Goal: Task Accomplishment & Management: Use online tool/utility

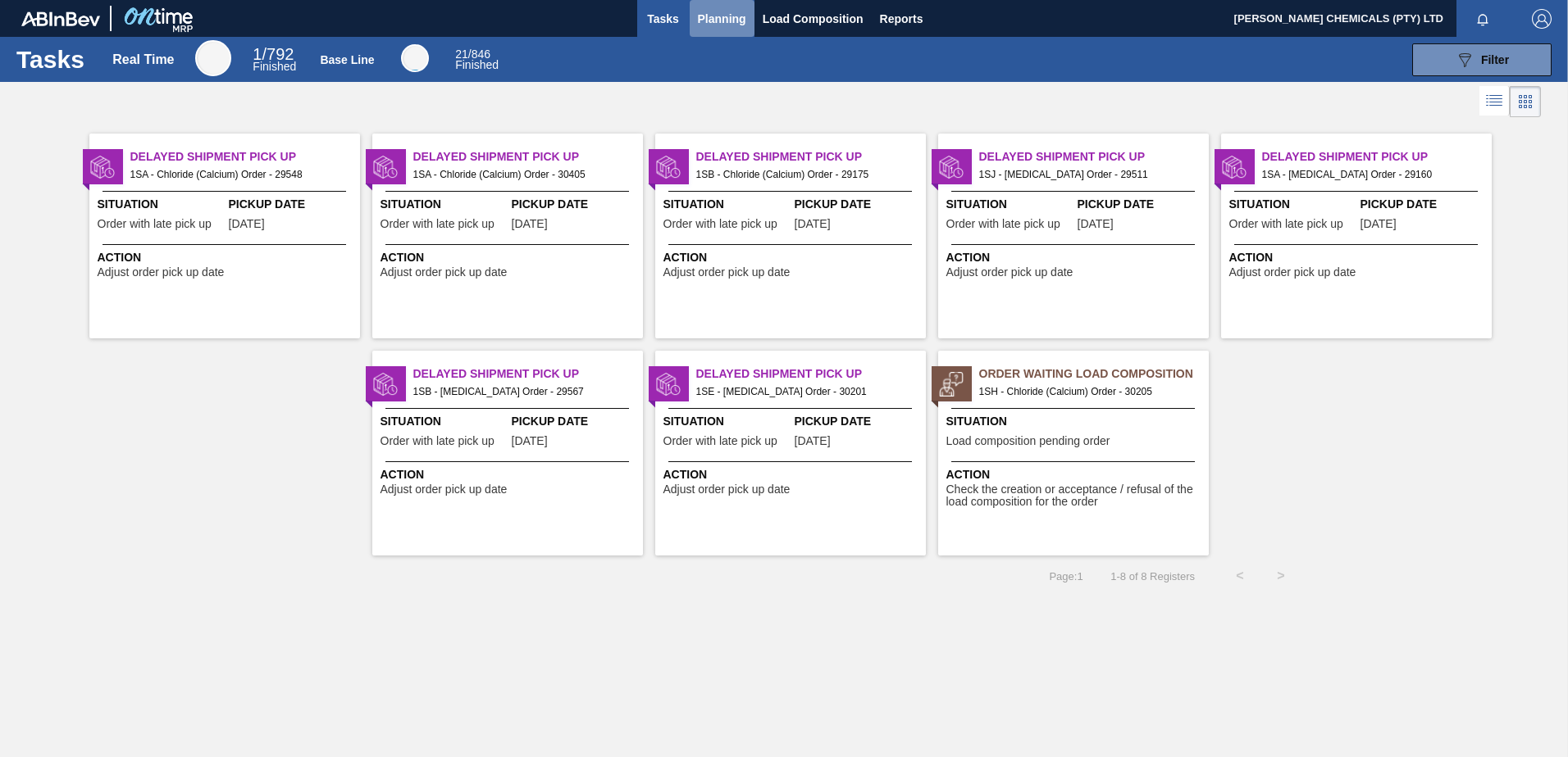
click at [725, 22] on span "Planning" at bounding box center [722, 19] width 48 height 20
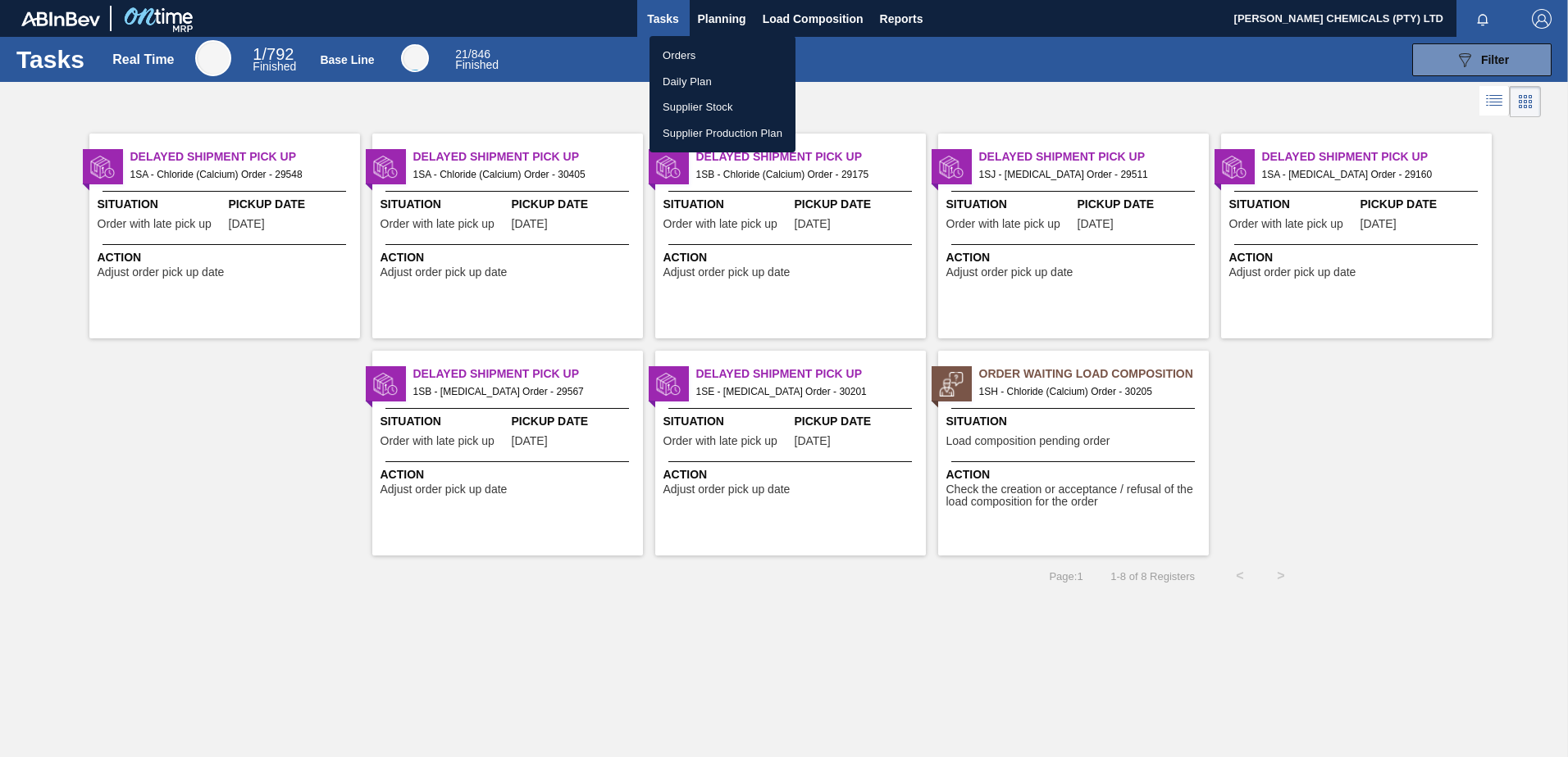
click at [714, 52] on li "Orders" at bounding box center [723, 56] width 146 height 27
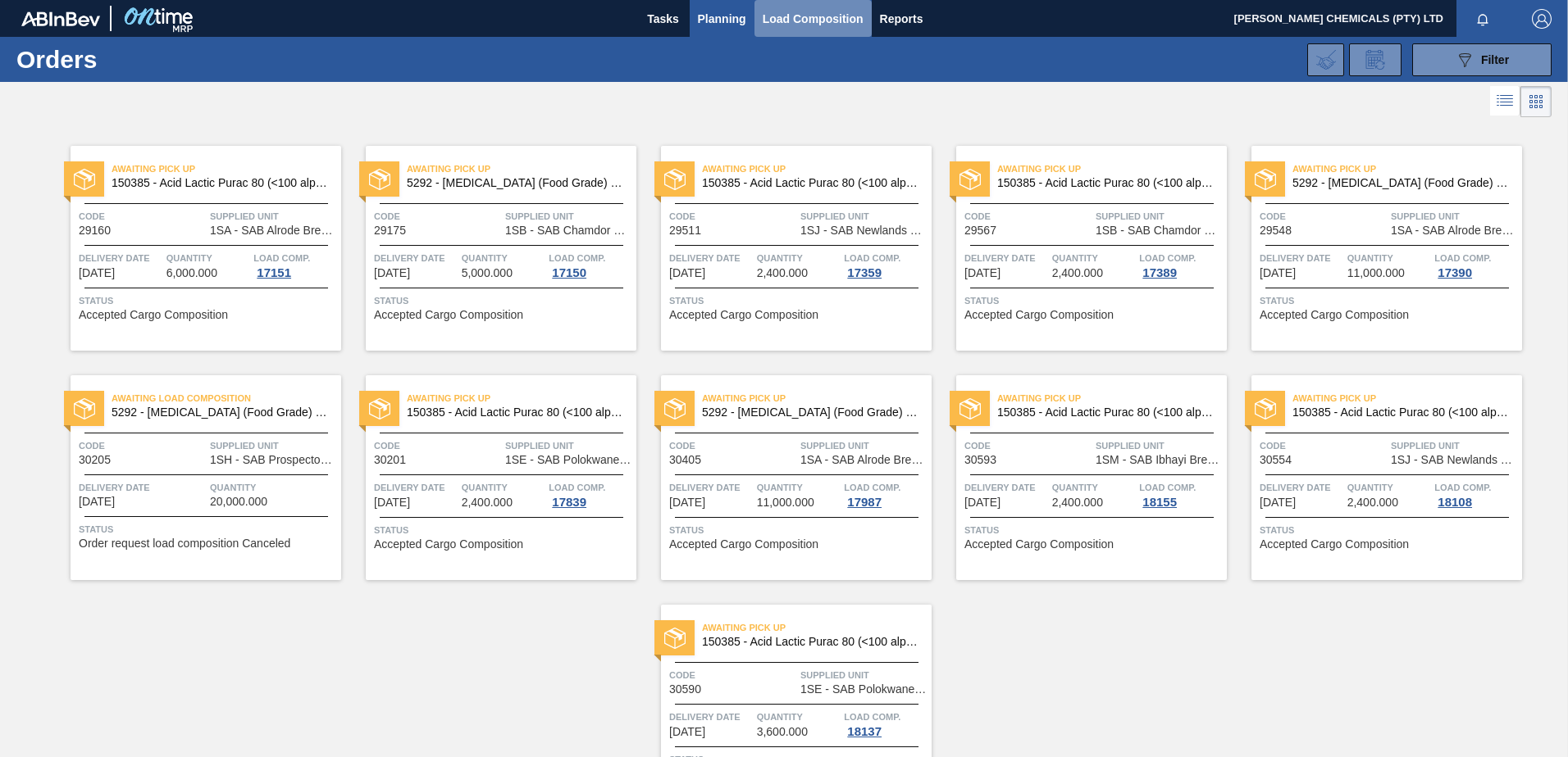
click at [836, 14] on span "Load Composition" at bounding box center [813, 19] width 101 height 20
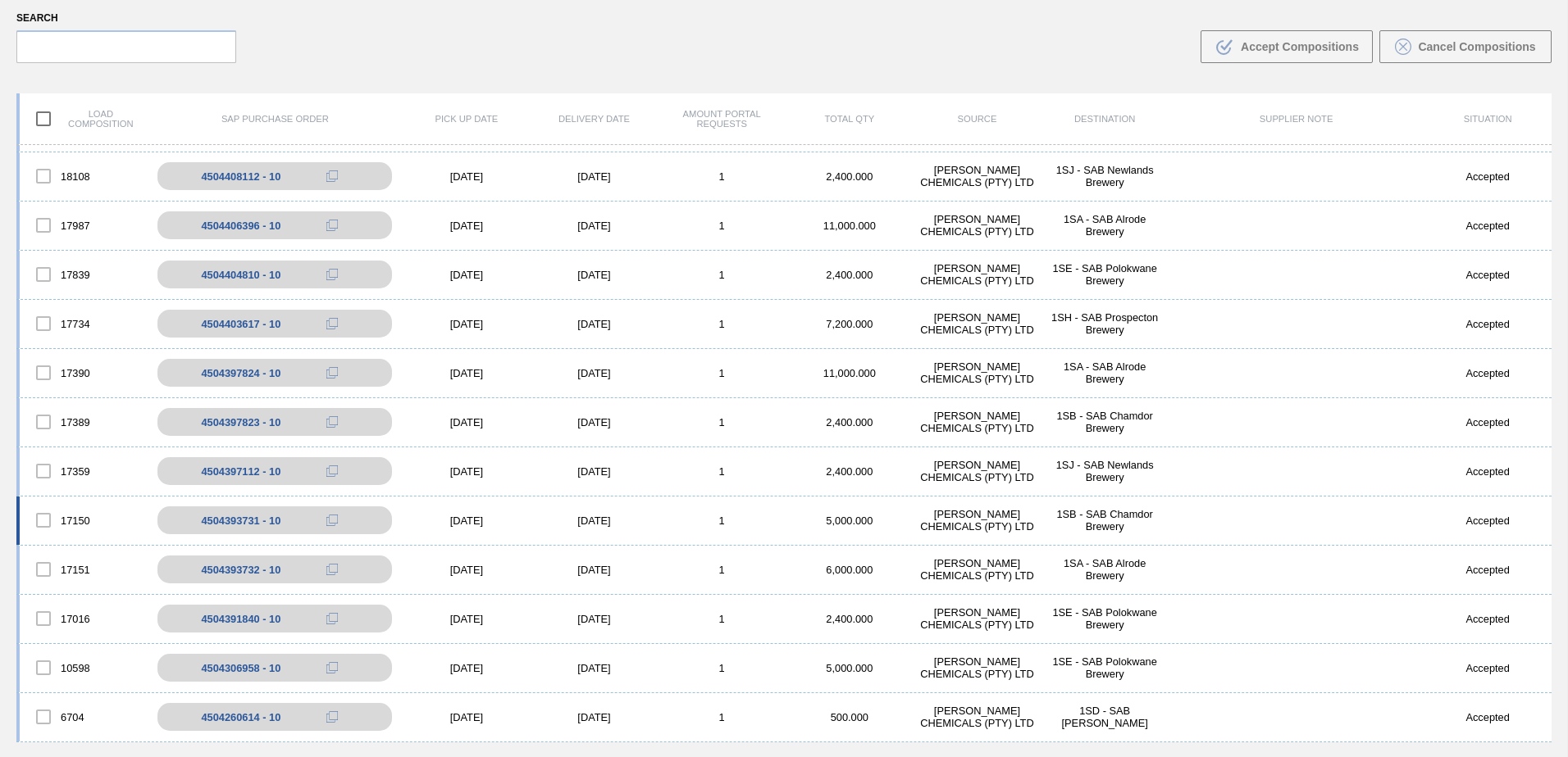
scroll to position [118, 0]
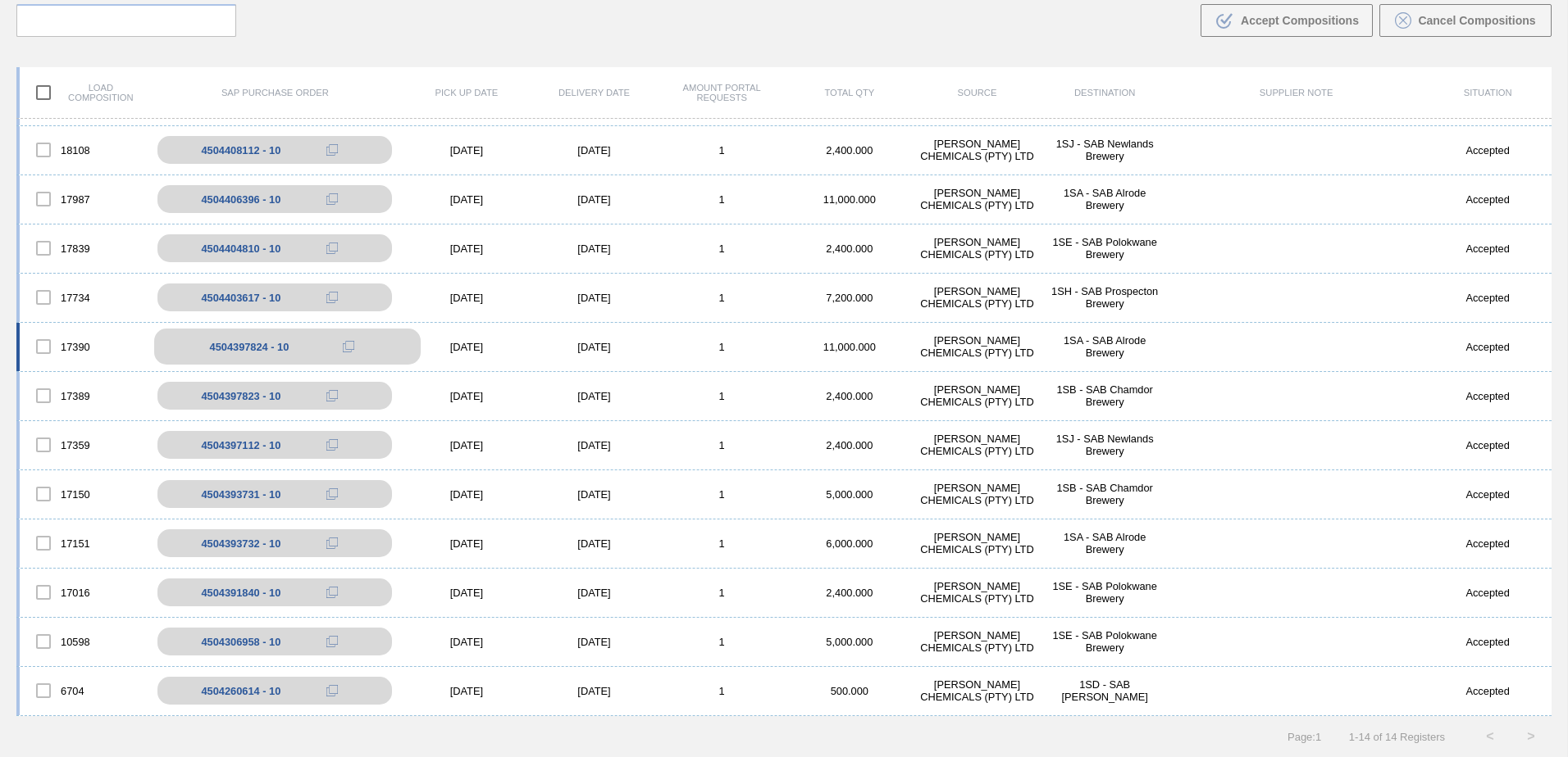
click at [351, 339] on button at bounding box center [349, 347] width 33 height 20
click at [336, 346] on button at bounding box center [349, 347] width 33 height 20
click at [225, 352] on div "4504397824 - 10" at bounding box center [249, 347] width 80 height 12
click at [227, 352] on div "4504397824 - 10" at bounding box center [249, 347] width 80 height 12
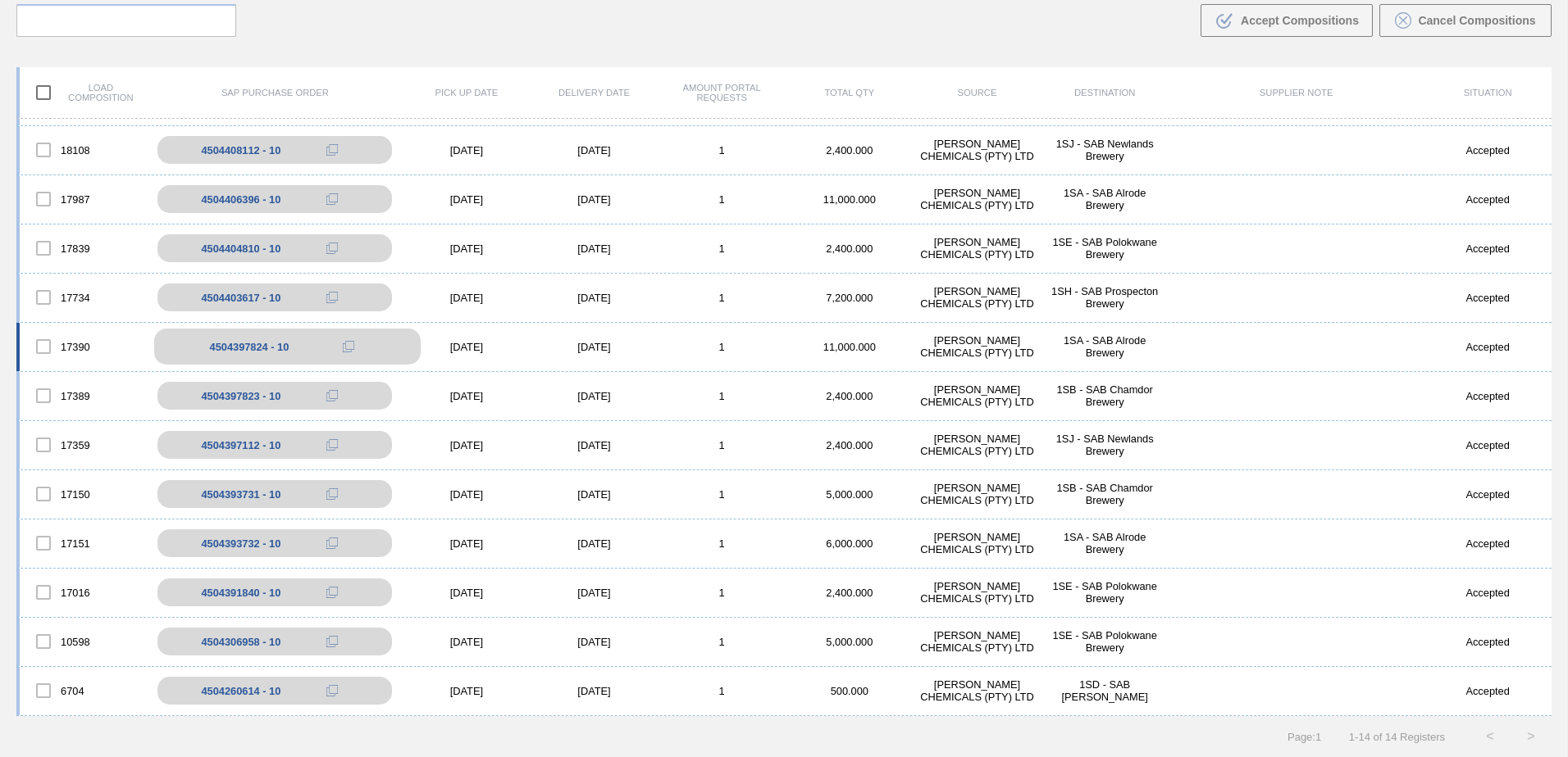
drag, startPoint x: 227, startPoint y: 352, endPoint x: 403, endPoint y: 345, distance: 176.1
click at [403, 345] on div "4504397824 - 10" at bounding box center [287, 346] width 266 height 36
click at [95, 400] on div "17389" at bounding box center [84, 396] width 128 height 35
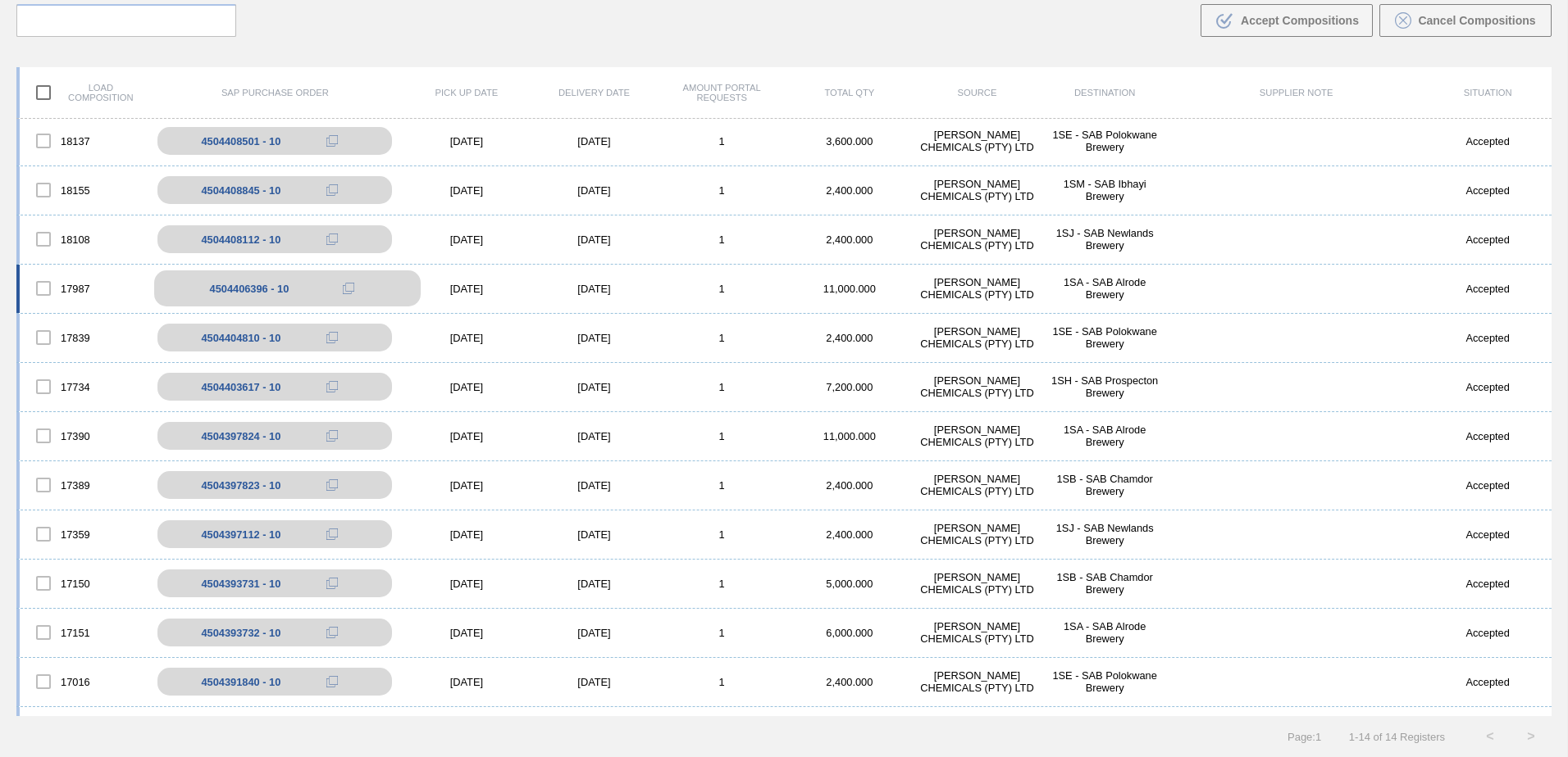
scroll to position [0, 0]
click at [348, 142] on icon at bounding box center [349, 143] width 12 height 12
drag, startPoint x: 348, startPoint y: 142, endPoint x: 360, endPoint y: 72, distance: 71.0
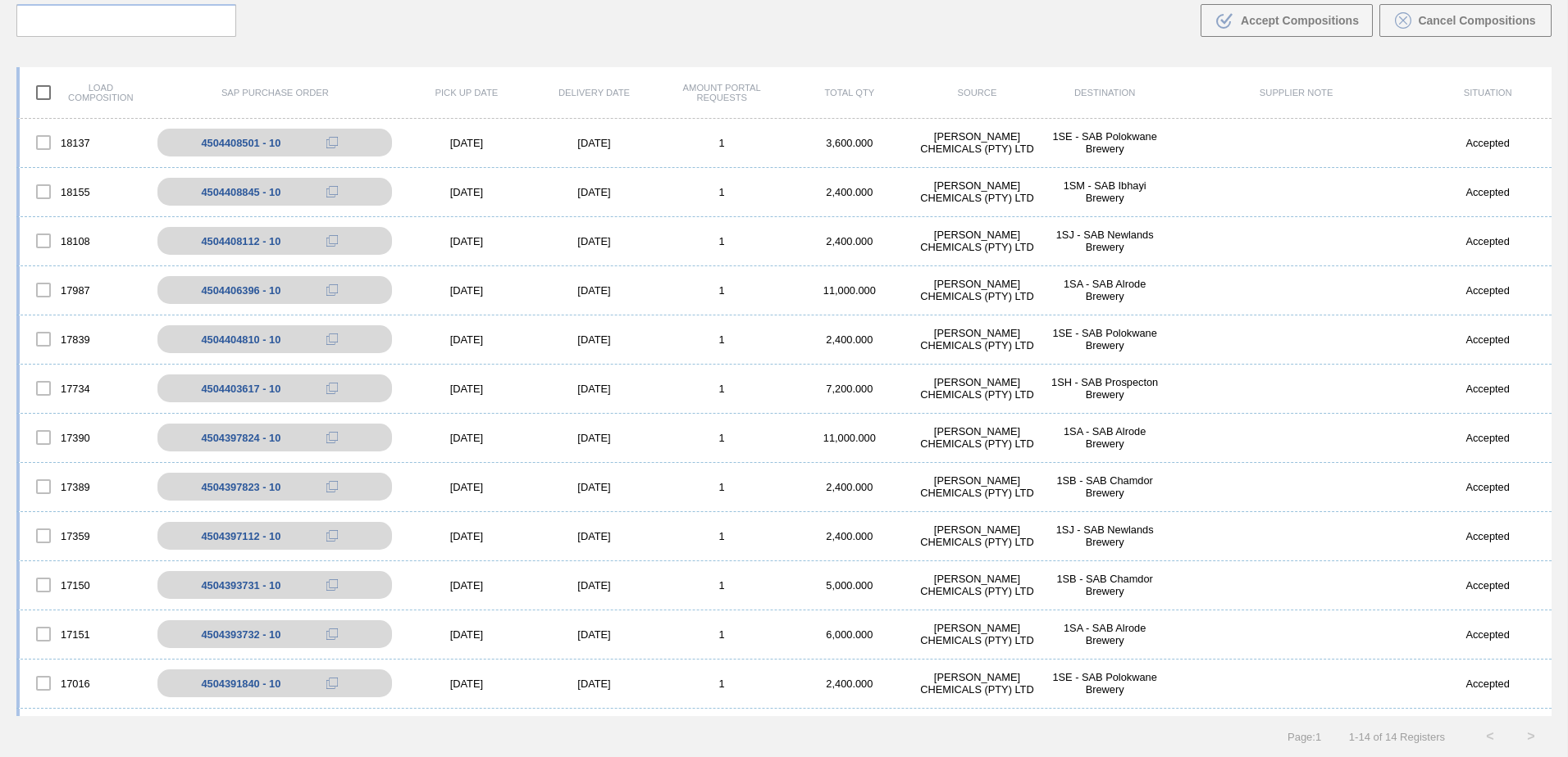
click at [360, 72] on div "Load composition SAP Purchase Order Pick up Date Delivery Date Amount Portal Re…" at bounding box center [784, 92] width 1535 height 51
